Goal: Task Accomplishment & Management: Complete application form

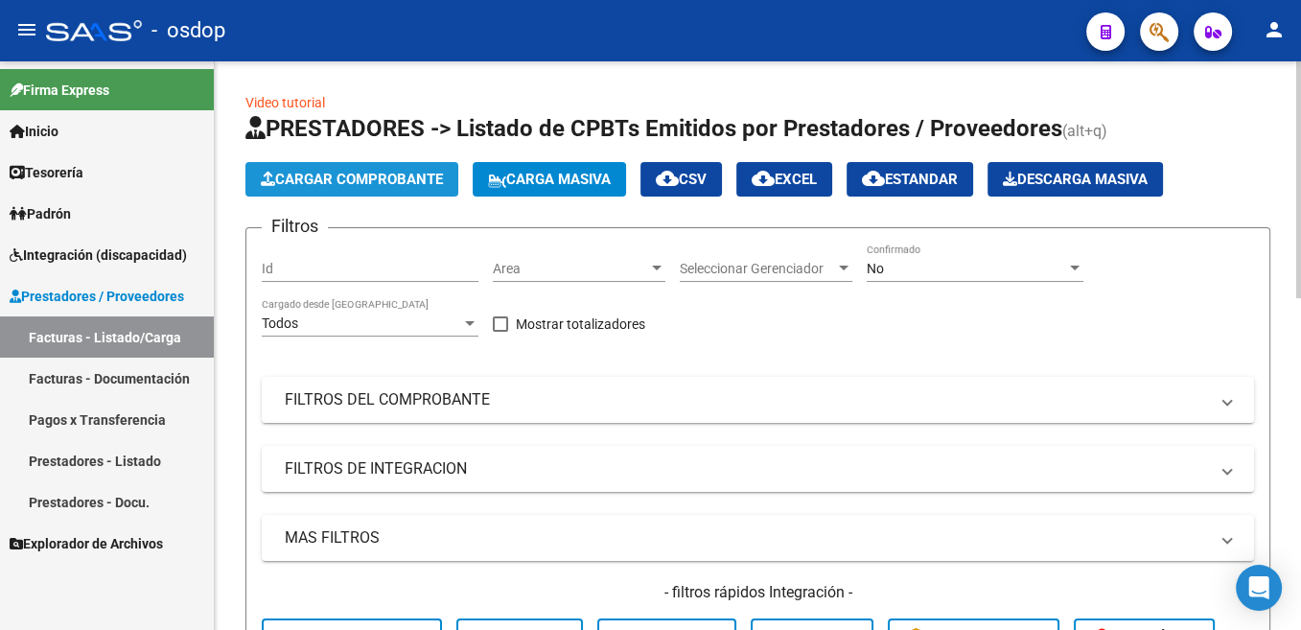
click at [327, 180] on span "Cargar Comprobante" at bounding box center [352, 179] width 182 height 17
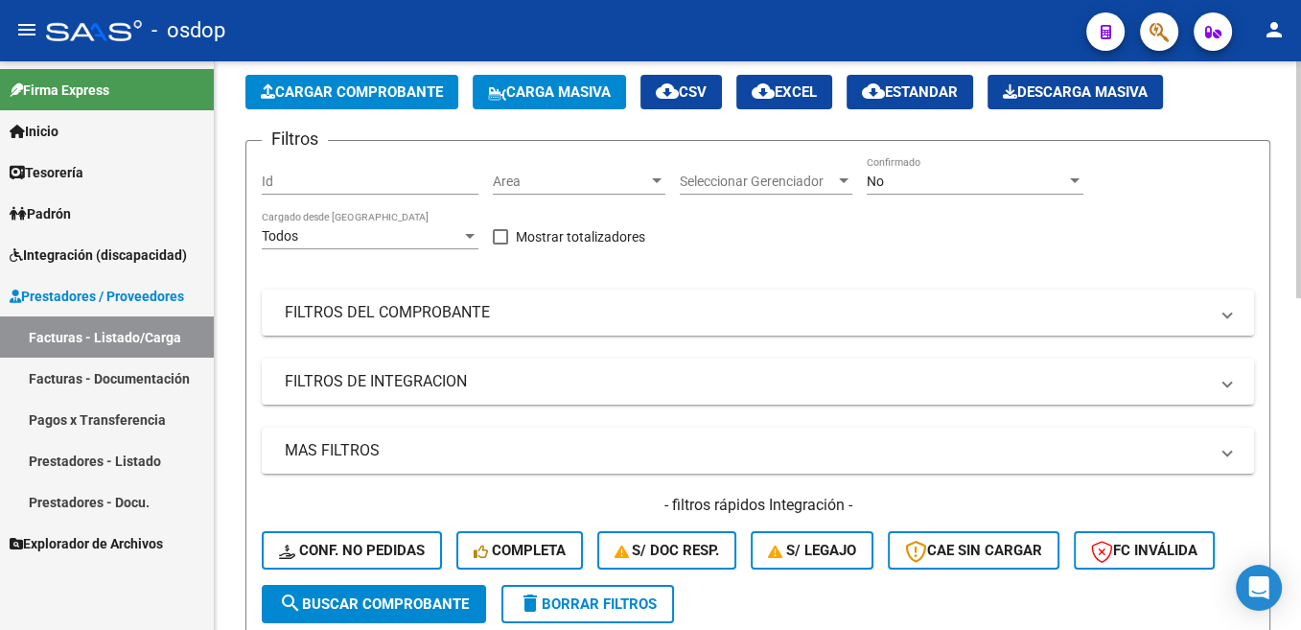
scroll to position [96, 0]
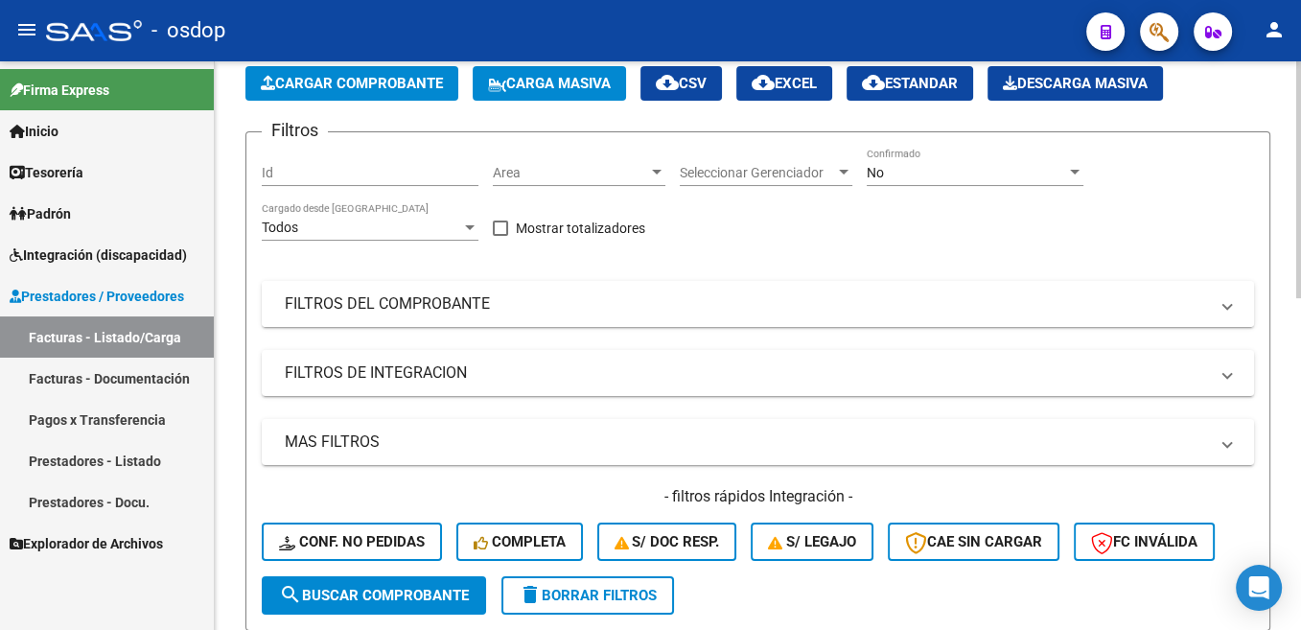
click at [342, 306] on mat-panel-title "FILTROS DEL COMPROBANTE" at bounding box center [746, 303] width 923 height 21
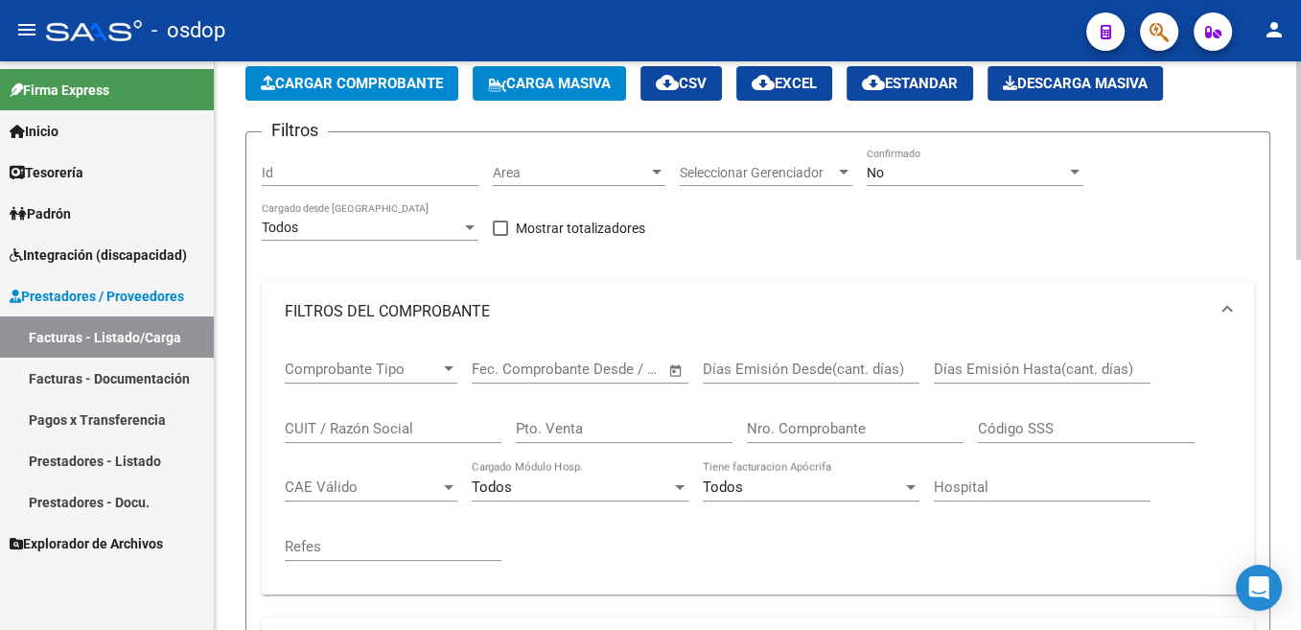
click at [355, 429] on input "CUIT / Razón Social" at bounding box center [393, 428] width 217 height 17
type input "27333817131"
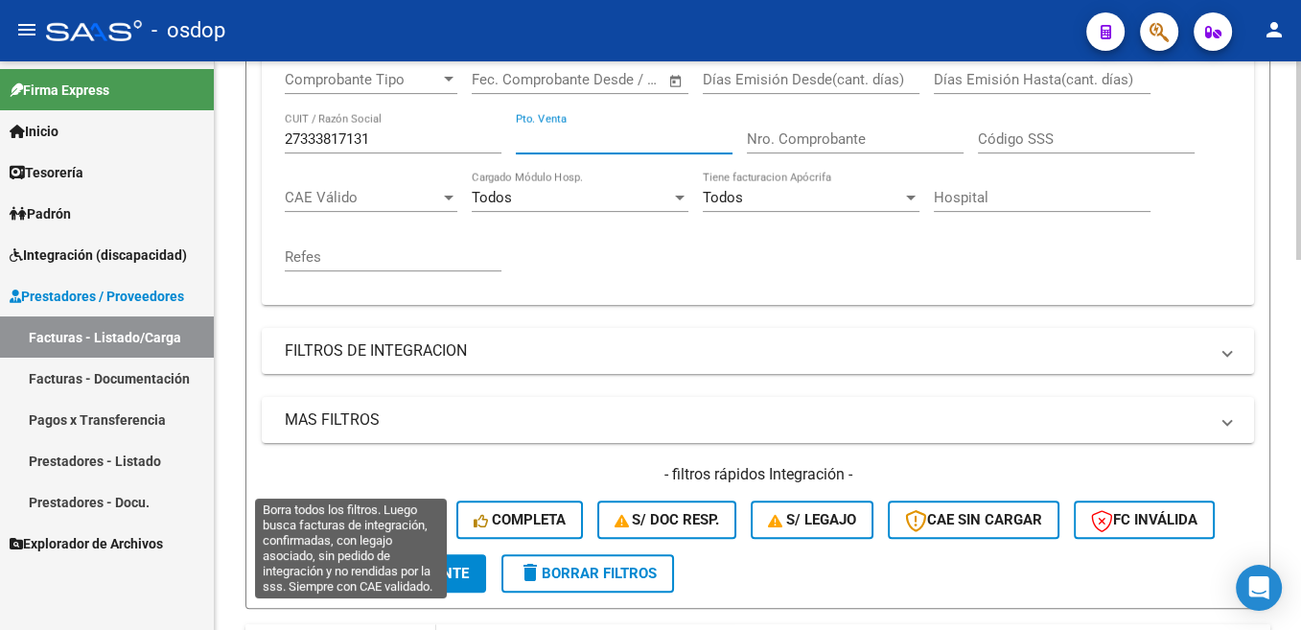
scroll to position [579, 0]
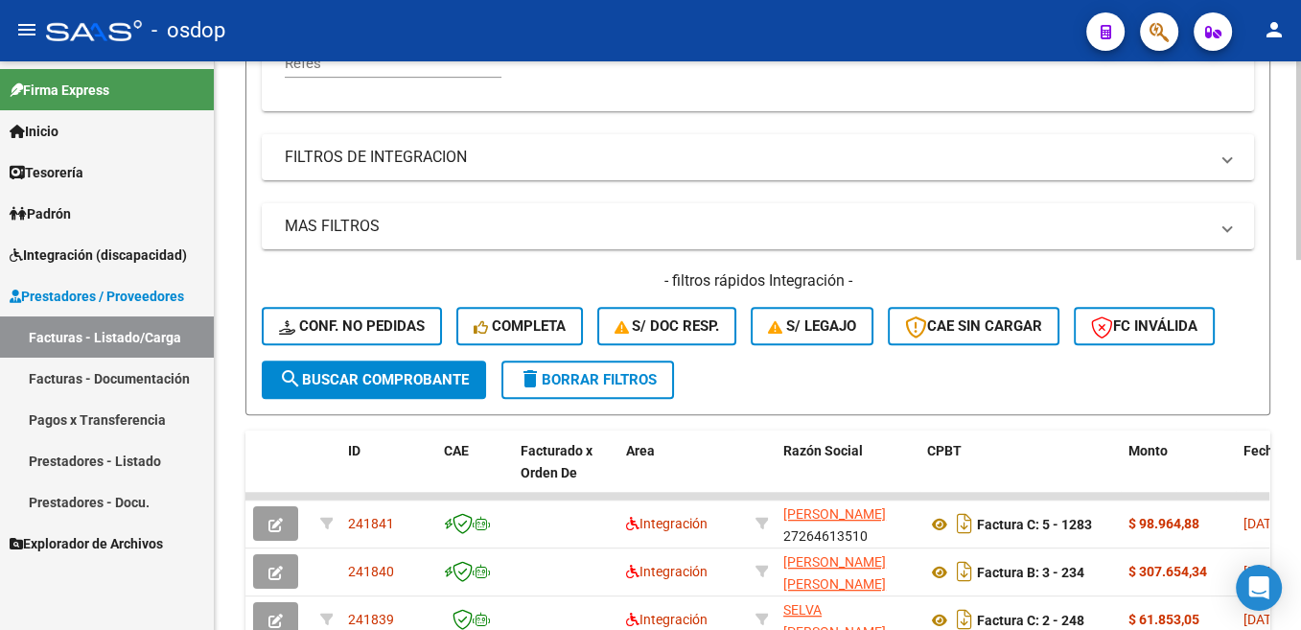
click at [433, 383] on span "search Buscar Comprobante" at bounding box center [374, 379] width 190 height 17
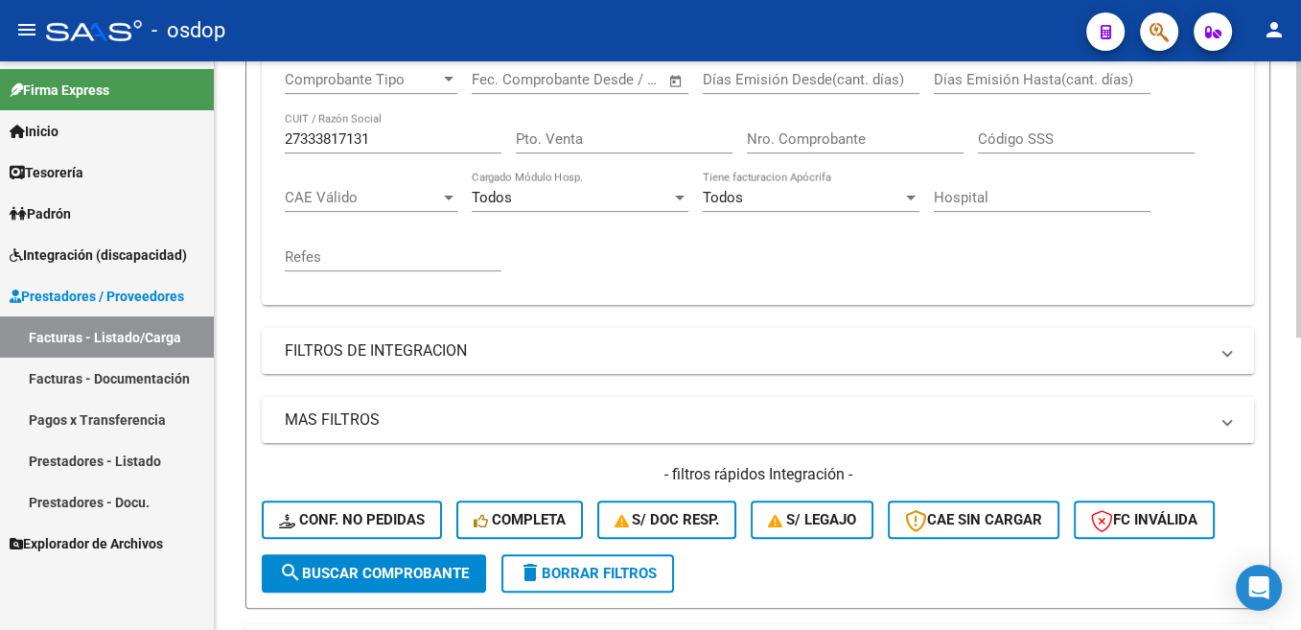
scroll to position [289, 0]
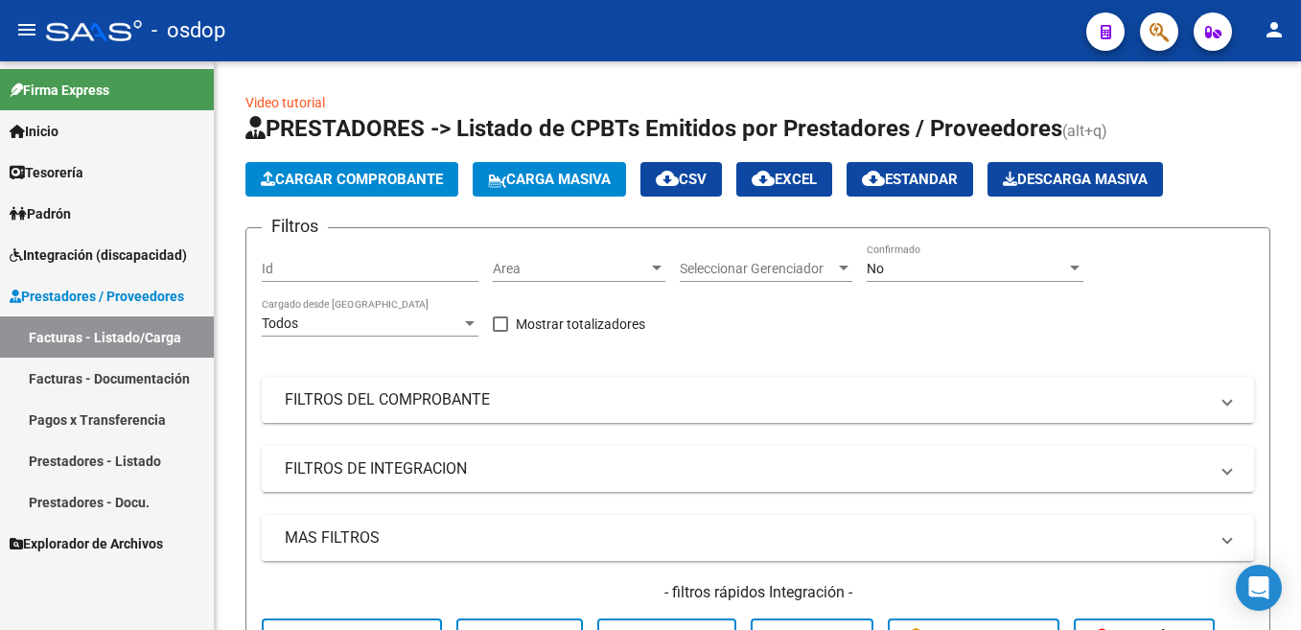
click at [402, 394] on mat-panel-title "FILTROS DEL COMPROBANTE" at bounding box center [746, 399] width 923 height 21
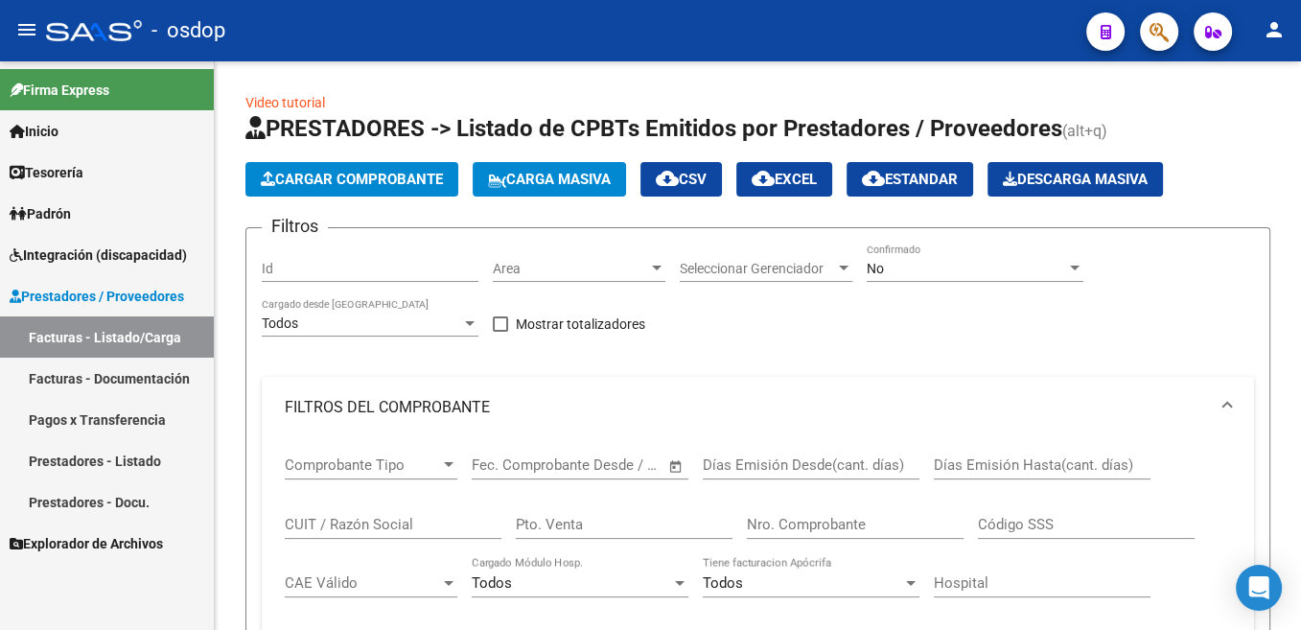
scroll to position [96, 0]
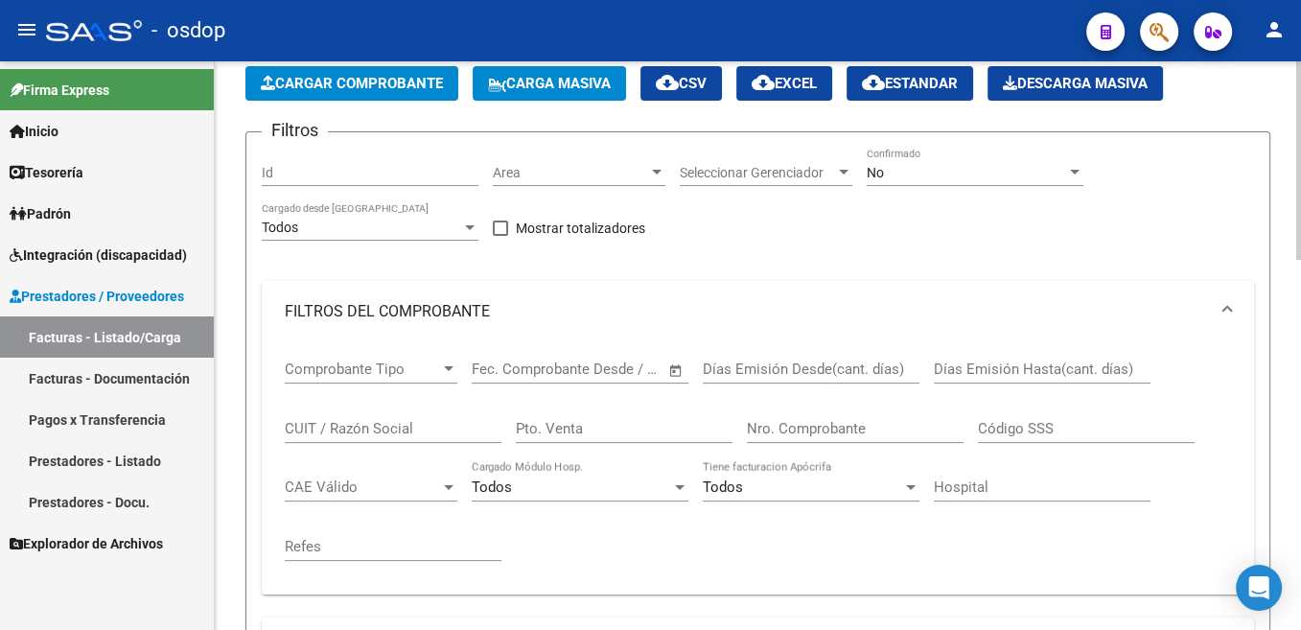
click at [408, 429] on input "CUIT / Razón Social" at bounding box center [393, 428] width 217 height 17
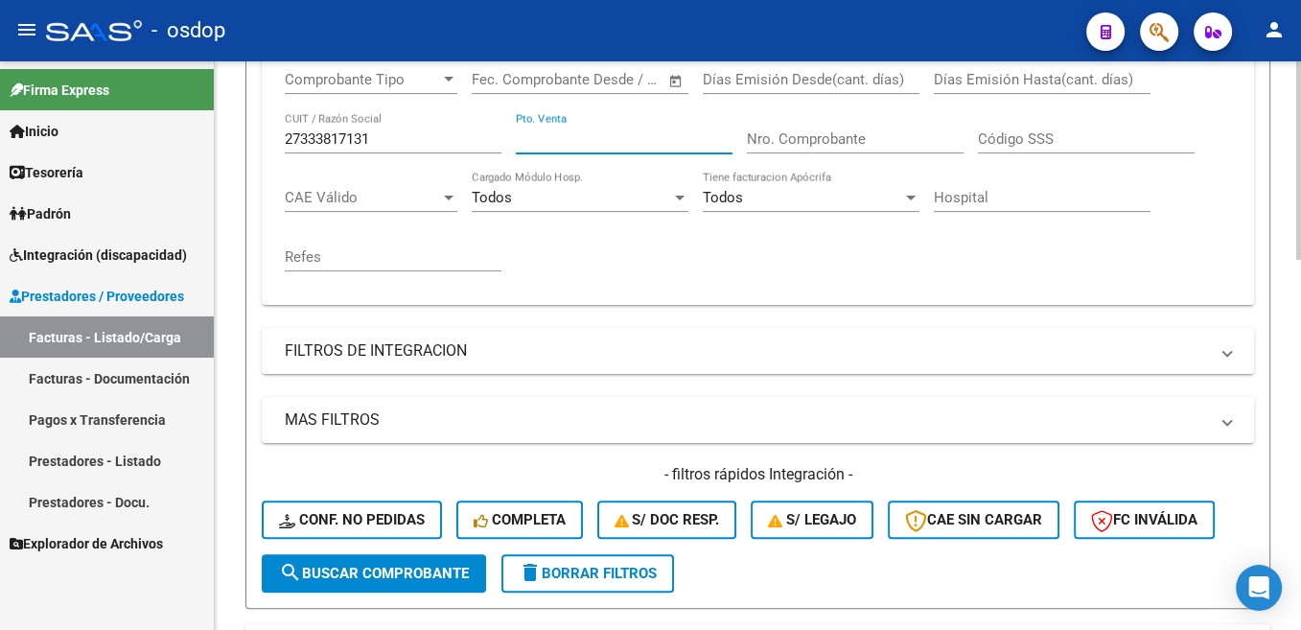
scroll to position [579, 0]
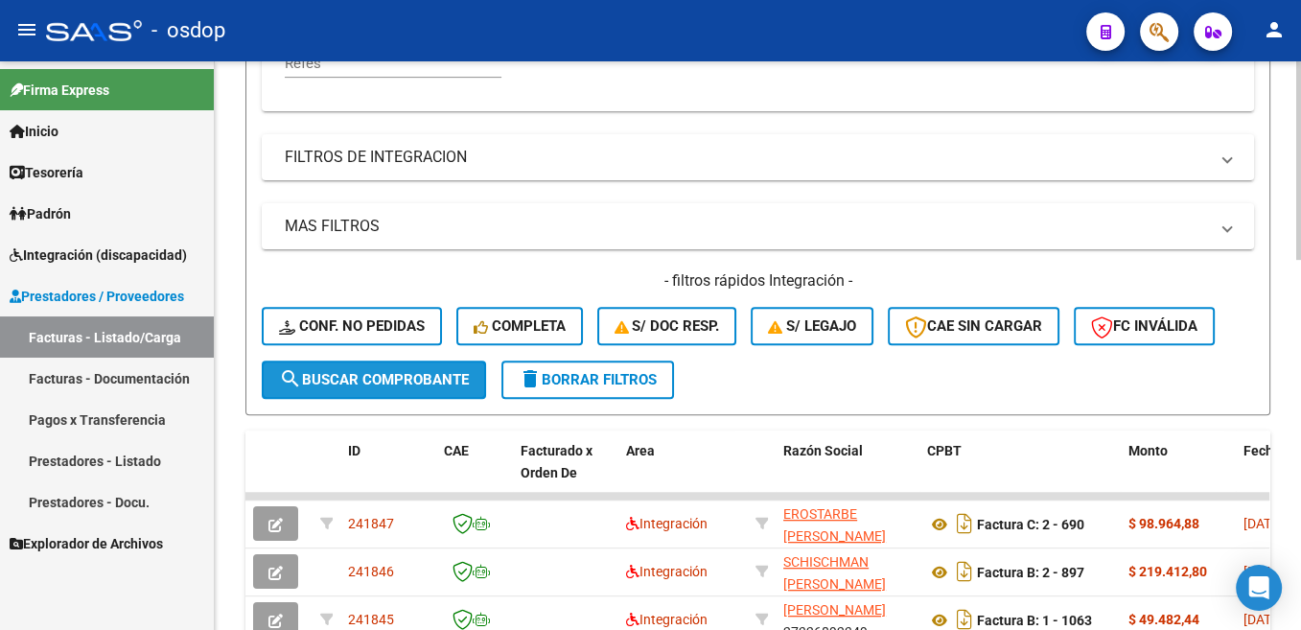
click at [455, 374] on span "search Buscar Comprobante" at bounding box center [374, 379] width 190 height 17
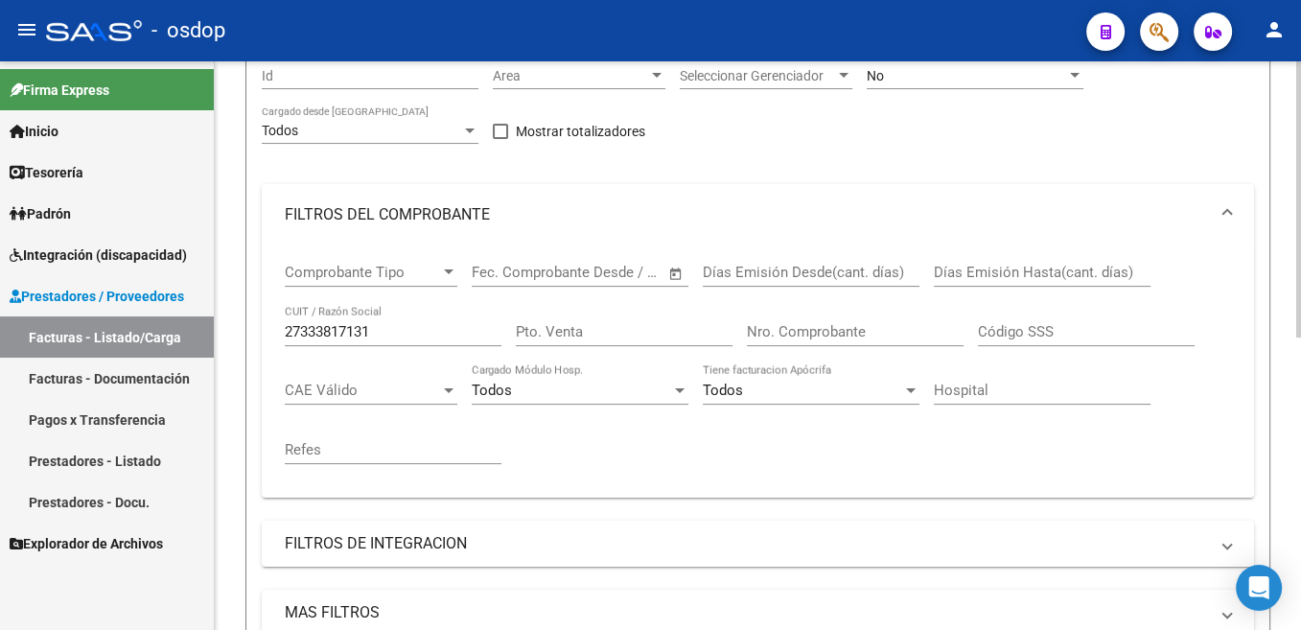
scroll to position [0, 0]
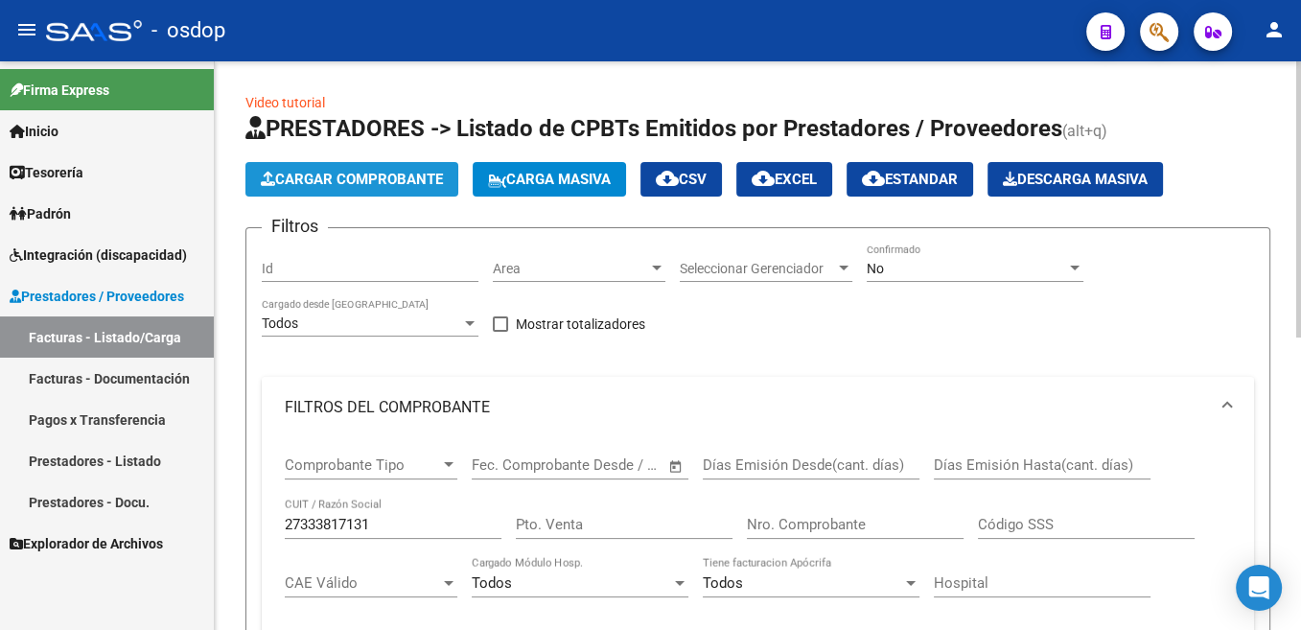
click at [343, 193] on button "Cargar Comprobante" at bounding box center [351, 179] width 213 height 35
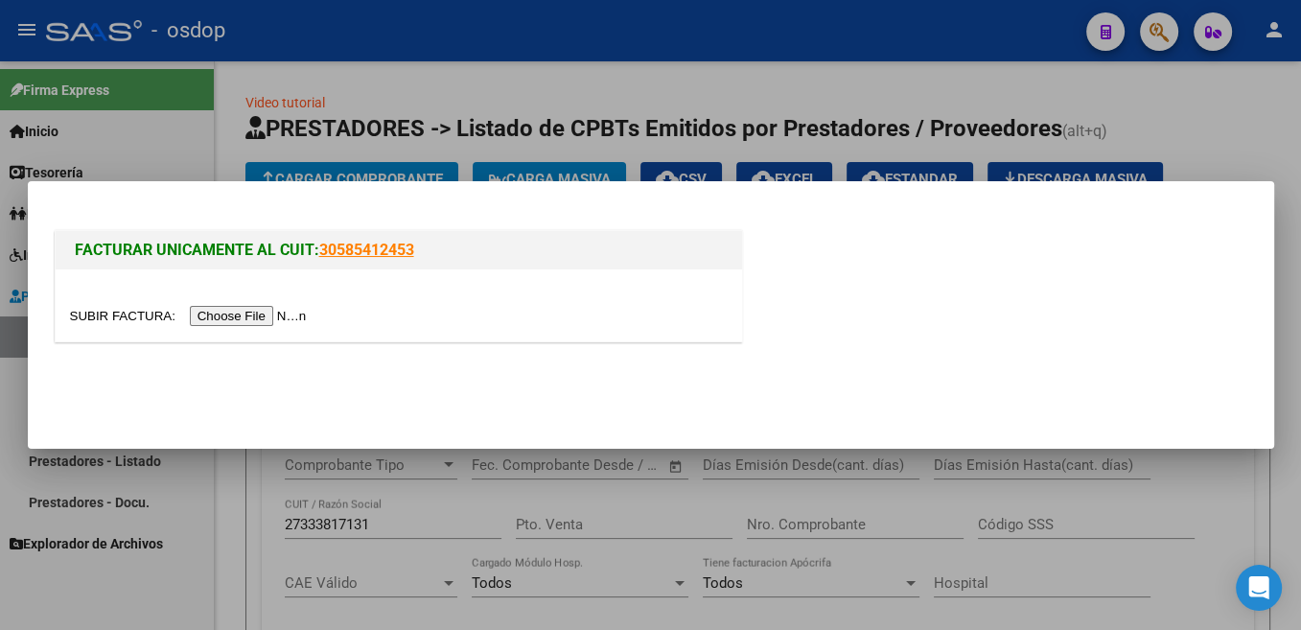
click at [120, 314] on input "file" at bounding box center [191, 316] width 243 height 20
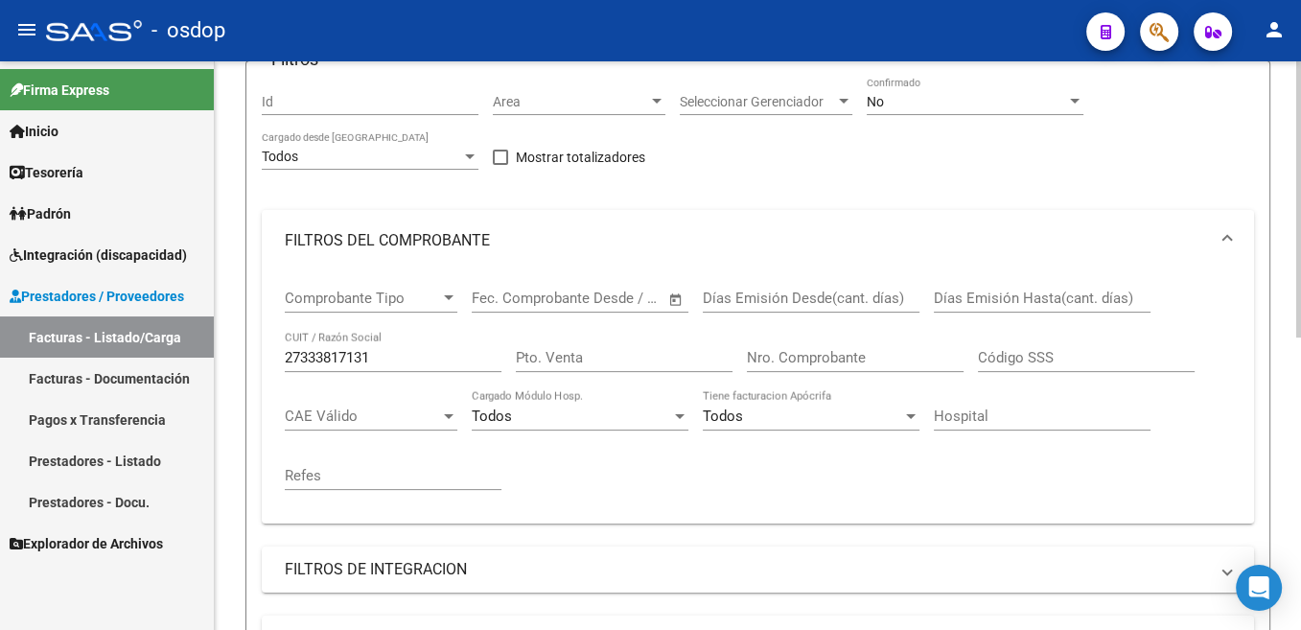
scroll to position [193, 0]
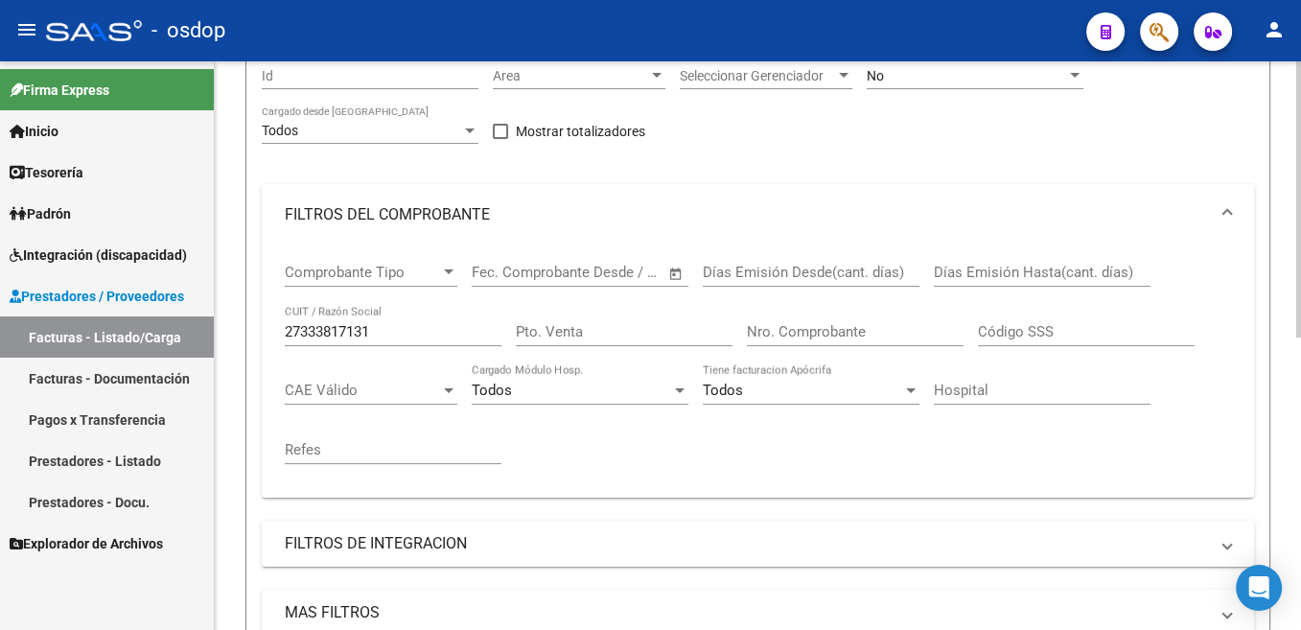
click at [335, 332] on input "27333817131" at bounding box center [393, 331] width 217 height 17
type input "30715685538"
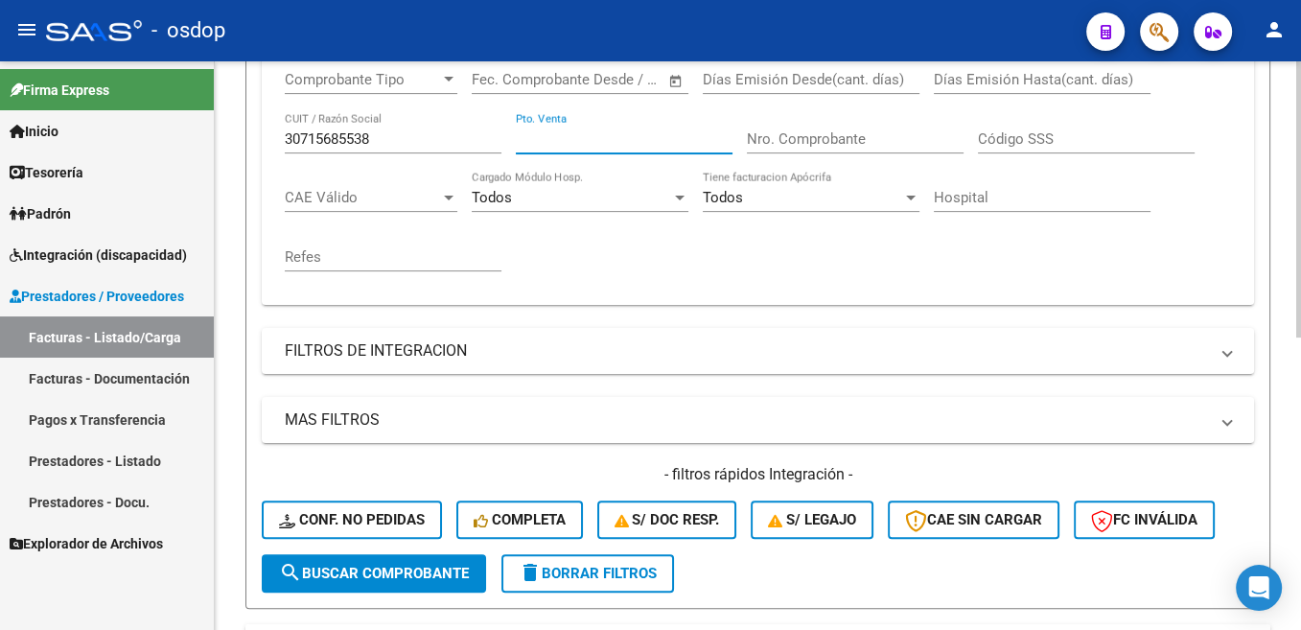
scroll to position [579, 0]
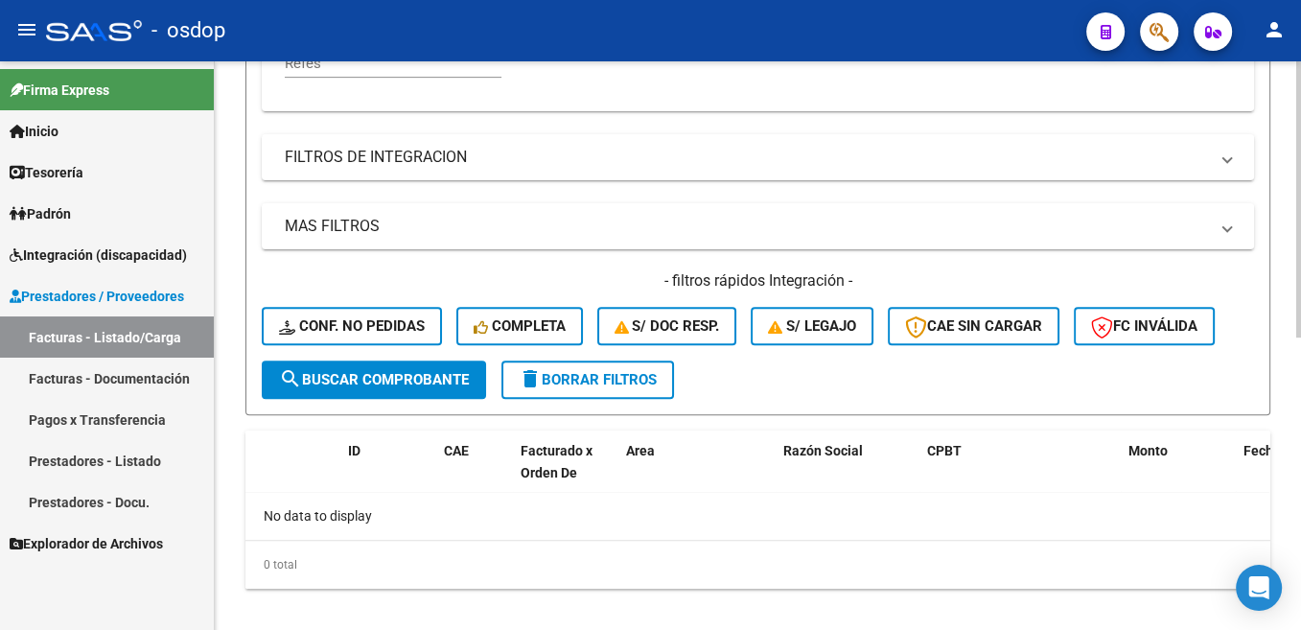
click at [399, 373] on span "search Buscar Comprobante" at bounding box center [374, 379] width 190 height 17
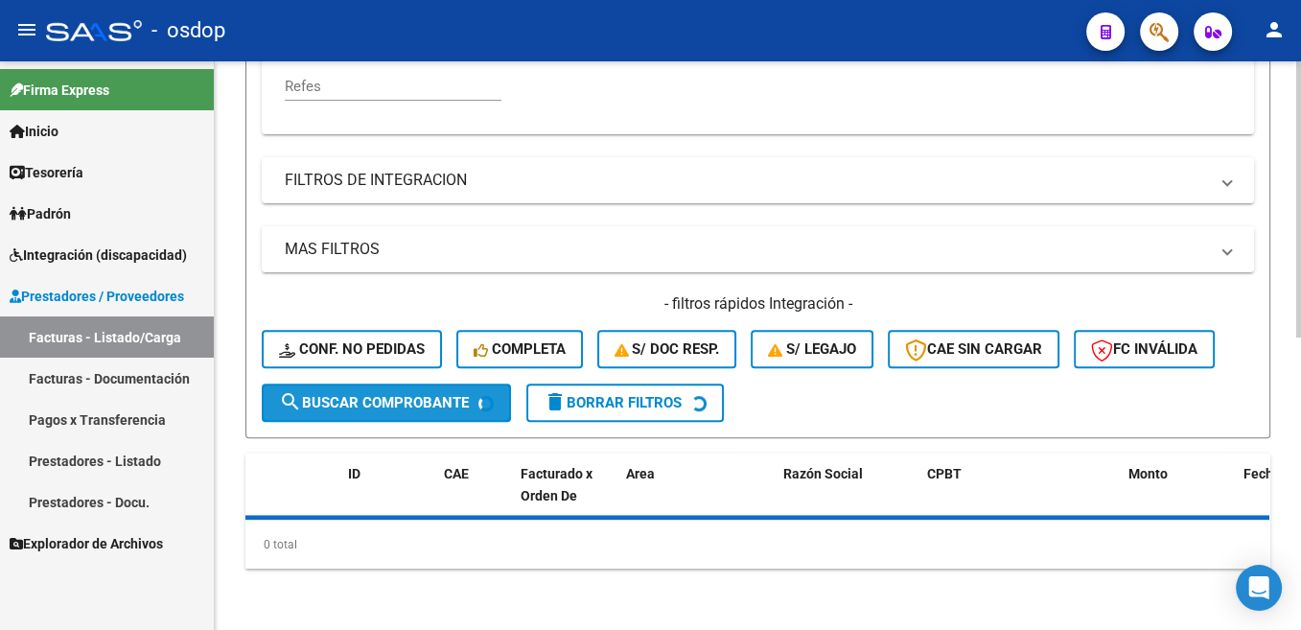
scroll to position [556, 0]
